Goal: Check status: Check status

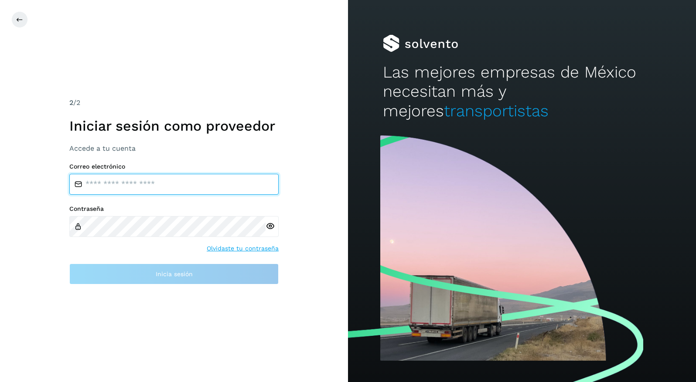
type input "**********"
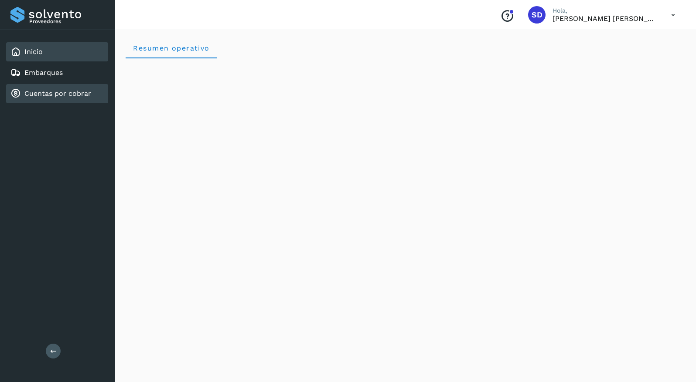
click at [85, 96] on link "Cuentas por cobrar" at bounding box center [57, 93] width 67 height 8
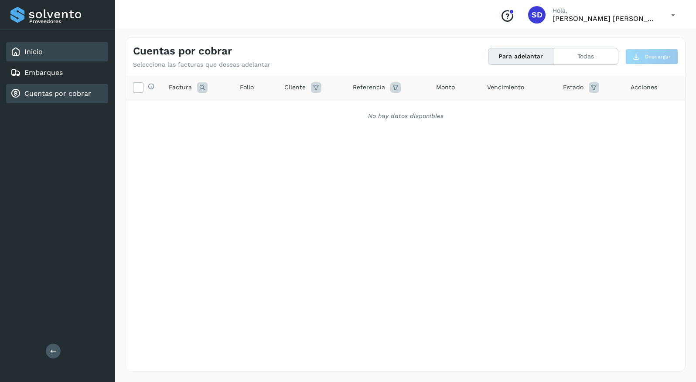
click at [60, 53] on div "Inicio" at bounding box center [57, 51] width 102 height 19
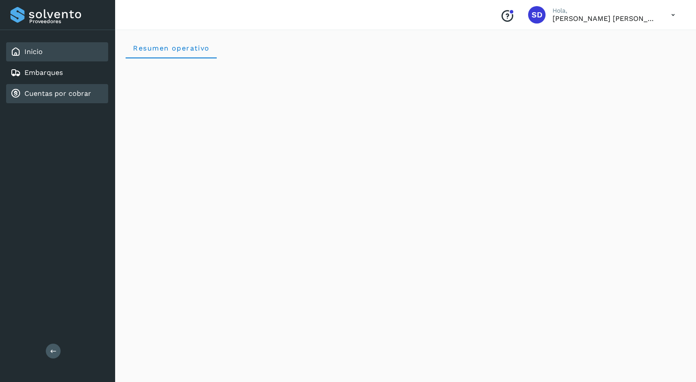
click at [73, 89] on div "Cuentas por cobrar" at bounding box center [50, 94] width 81 height 10
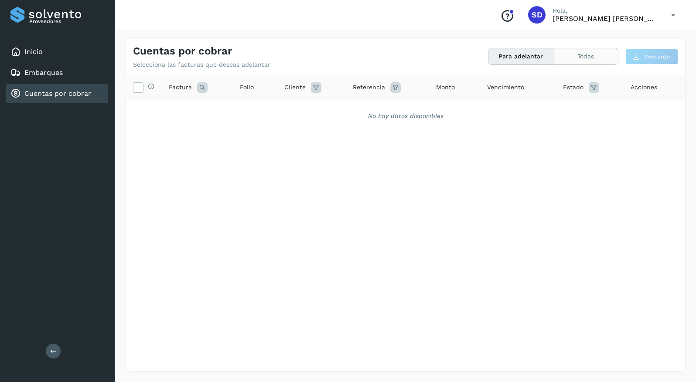
click at [584, 58] on button "Todas" at bounding box center [585, 56] width 65 height 16
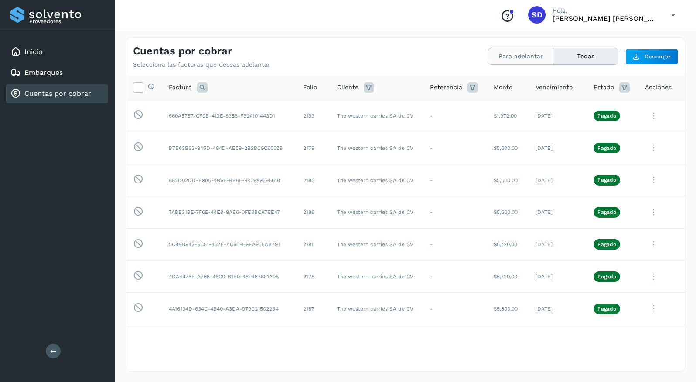
click at [520, 58] on button "Para adelantar" at bounding box center [520, 56] width 65 height 16
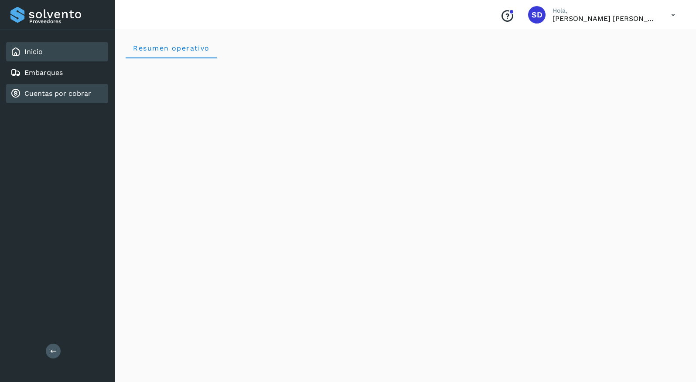
click at [85, 91] on link "Cuentas por cobrar" at bounding box center [57, 93] width 67 height 8
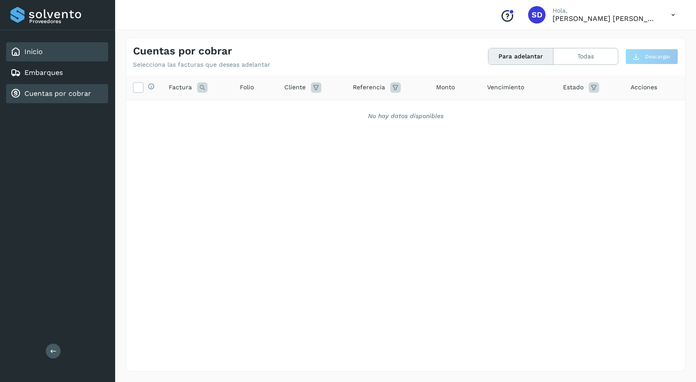
click at [72, 47] on div "Inicio" at bounding box center [57, 51] width 102 height 19
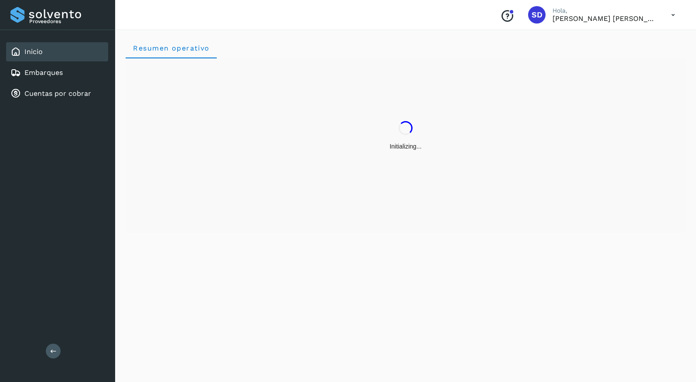
click at [593, 21] on p "[PERSON_NAME] [PERSON_NAME] [PERSON_NAME]" at bounding box center [605, 18] width 105 height 8
click at [673, 19] on icon at bounding box center [673, 15] width 18 height 18
click at [673, 18] on div at bounding box center [348, 191] width 696 height 382
